Goal: Task Accomplishment & Management: Use online tool/utility

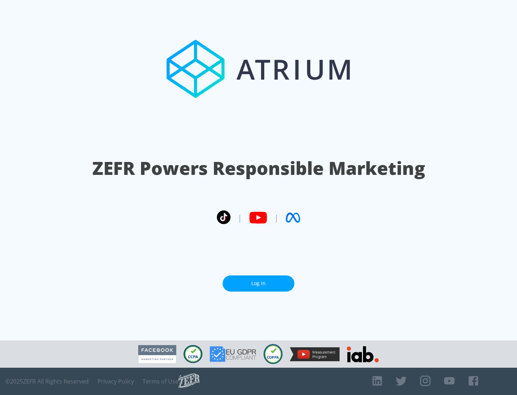
click at [258, 283] on link "Log In" at bounding box center [258, 283] width 72 height 16
